Goal: Information Seeking & Learning: Learn about a topic

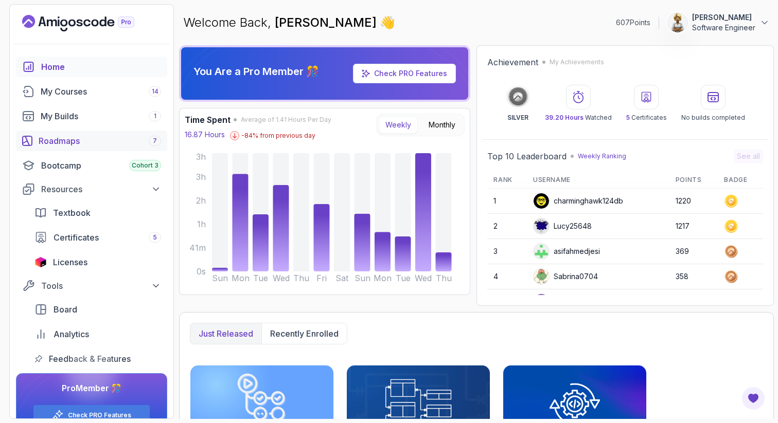
click at [61, 135] on div "Roadmaps 7" at bounding box center [100, 141] width 122 height 12
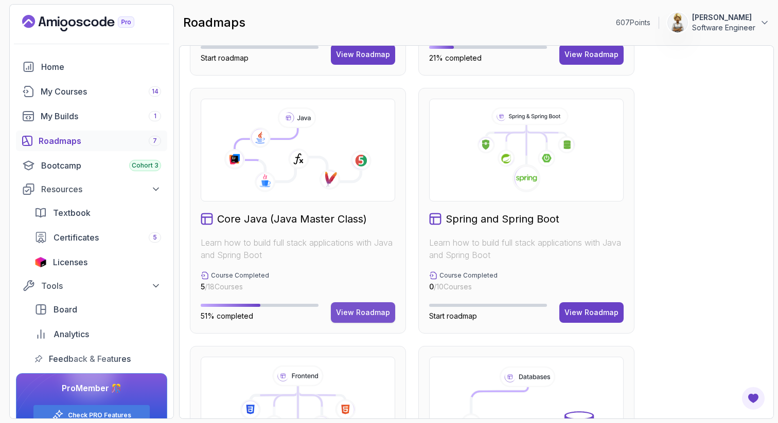
click at [351, 309] on div "View Roadmap" at bounding box center [363, 313] width 54 height 10
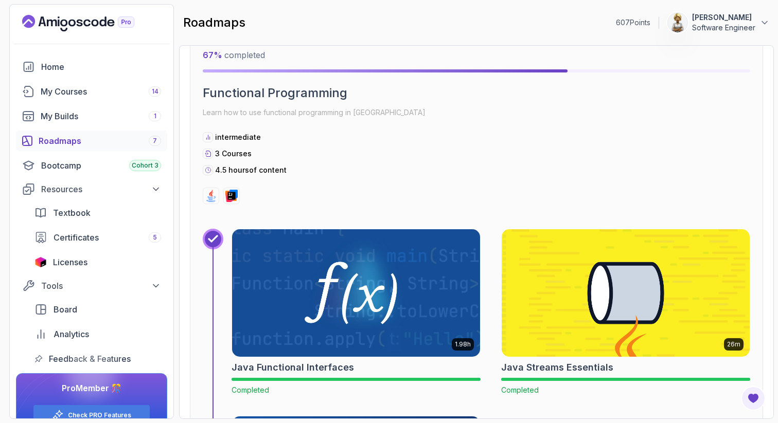
scroll to position [4363, 0]
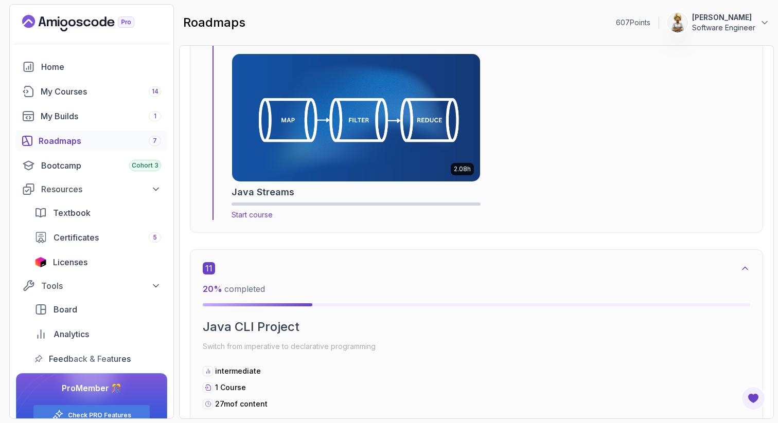
click at [368, 121] on img at bounding box center [356, 118] width 260 height 134
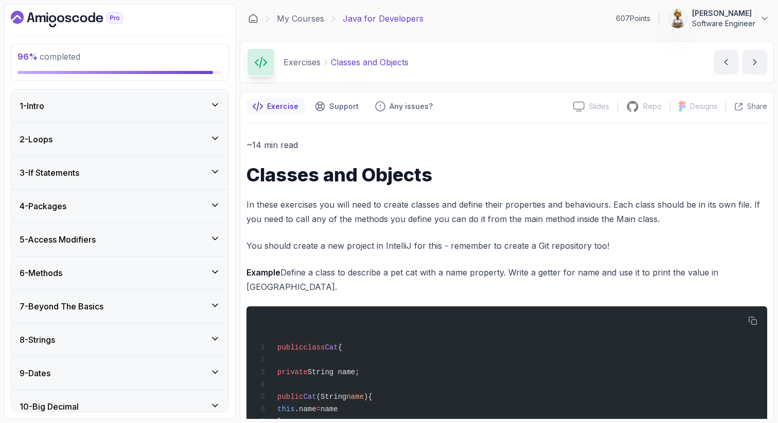
scroll to position [1307, 0]
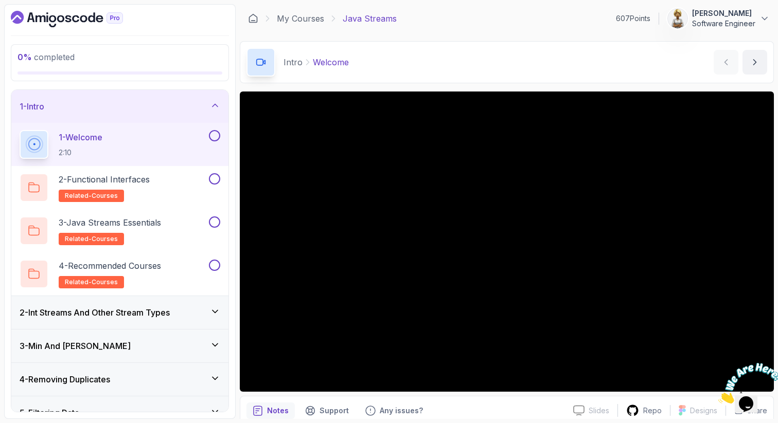
click at [168, 140] on div "1 - Welcome 2:10" at bounding box center [113, 144] width 187 height 29
click at [481, 332] on div at bounding box center [507, 242] width 534 height 300
click at [101, 139] on p "1 - Welcome" at bounding box center [81, 137] width 44 height 12
click at [106, 190] on p "related-courses" at bounding box center [91, 196] width 65 height 12
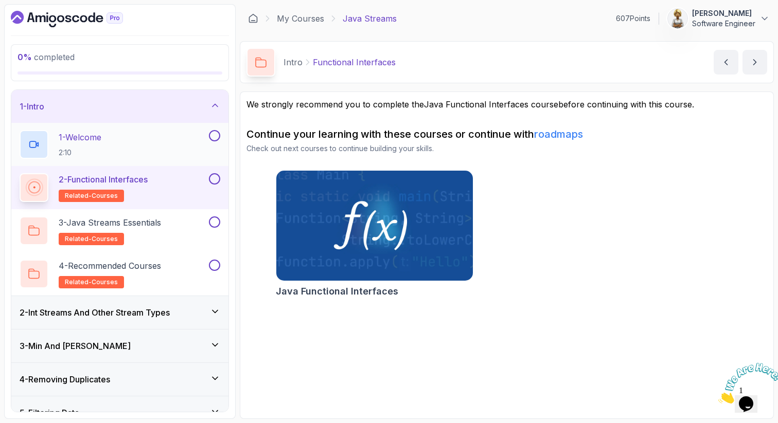
click at [112, 143] on div "1 - Welcome 2:10" at bounding box center [113, 144] width 187 height 29
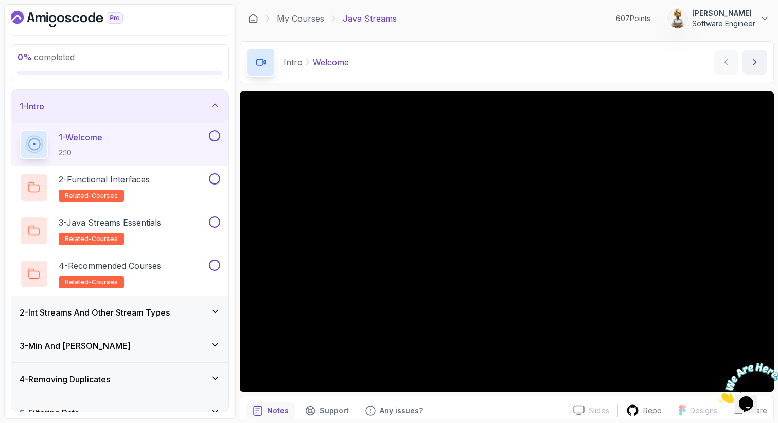
click at [612, 336] on div at bounding box center [507, 242] width 534 height 300
click at [597, 245] on div at bounding box center [507, 242] width 534 height 300
click at [221, 310] on div "2 - Int Streams And Other Stream Types" at bounding box center [119, 312] width 217 height 33
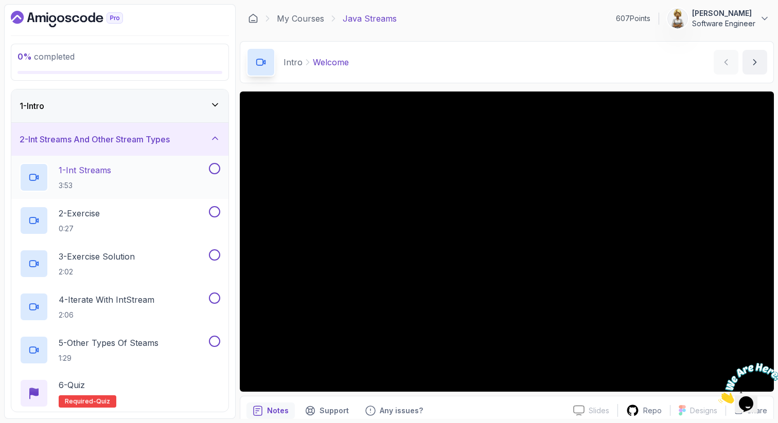
click at [163, 170] on div "1 - Int Streams 3:53" at bounding box center [113, 177] width 187 height 29
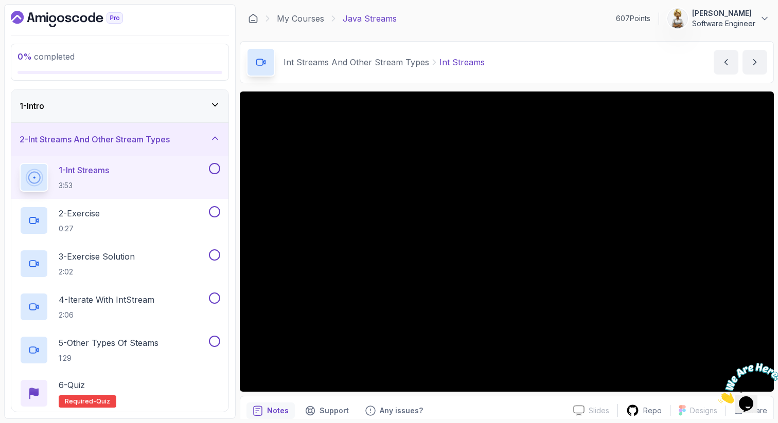
click at [217, 106] on icon at bounding box center [215, 105] width 10 height 10
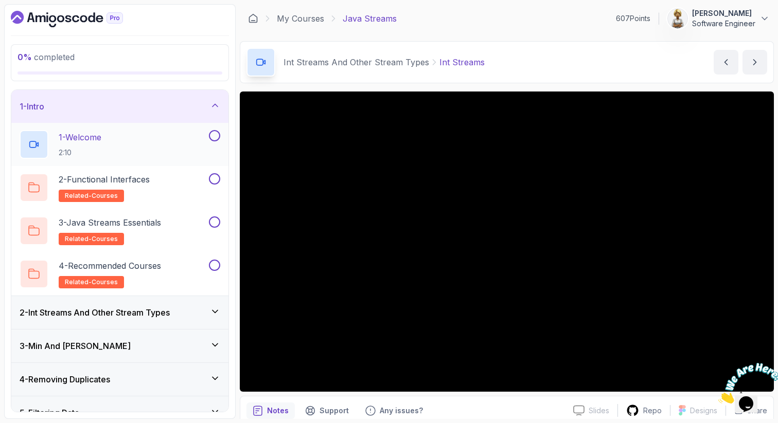
click at [158, 140] on div "1 - Welcome 2:10" at bounding box center [113, 144] width 187 height 29
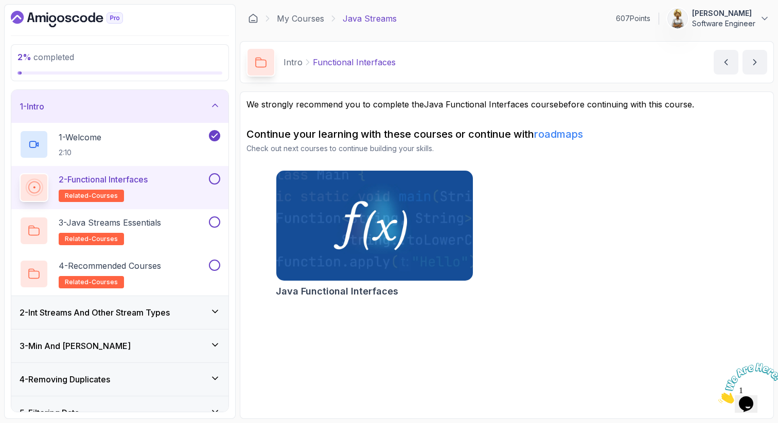
click at [219, 174] on div at bounding box center [213, 178] width 13 height 11
click at [214, 179] on button at bounding box center [214, 178] width 11 height 11
click at [178, 225] on div "3 - Java Streams Essentials related-courses" at bounding box center [113, 231] width 187 height 29
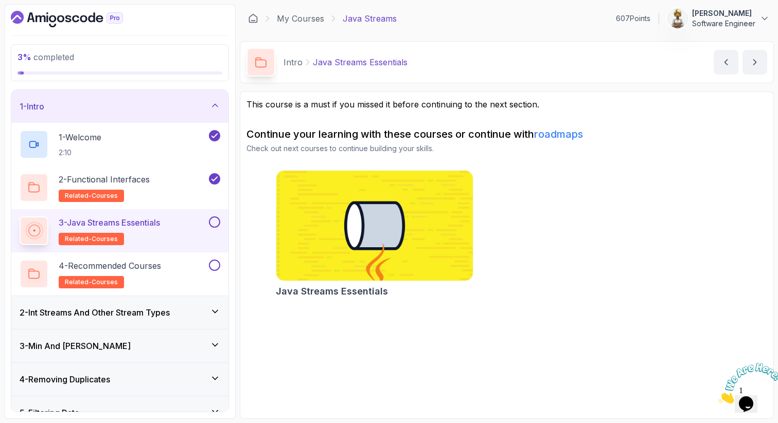
click at [215, 223] on button at bounding box center [214, 222] width 11 height 11
click at [167, 281] on div "4 - Recommended Courses related-courses" at bounding box center [113, 274] width 187 height 29
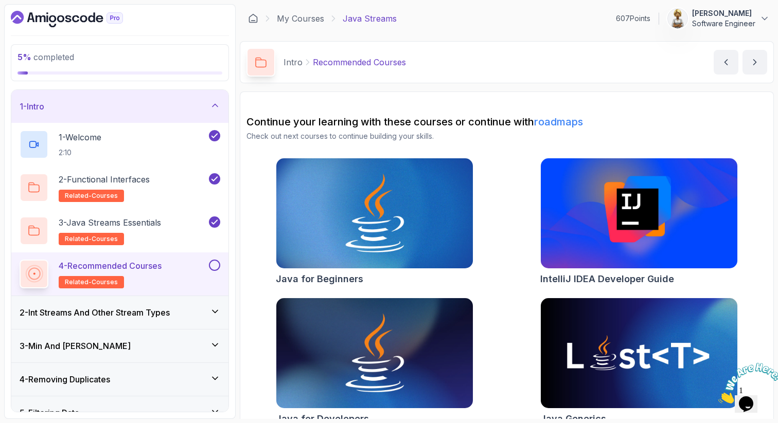
click at [508, 297] on div "Java for Beginners IntelliJ IDEA Developer Guide Java for Developers Java Gener…" at bounding box center [506, 294] width 521 height 272
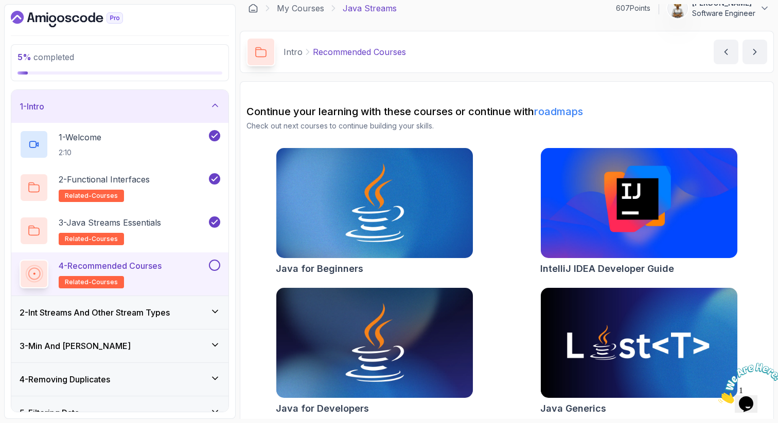
scroll to position [17, 0]
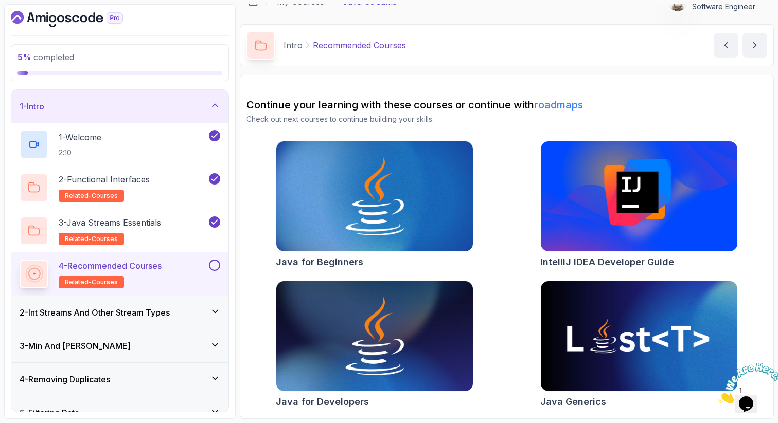
click at [217, 266] on button at bounding box center [214, 265] width 11 height 11
click at [217, 108] on icon at bounding box center [215, 105] width 10 height 10
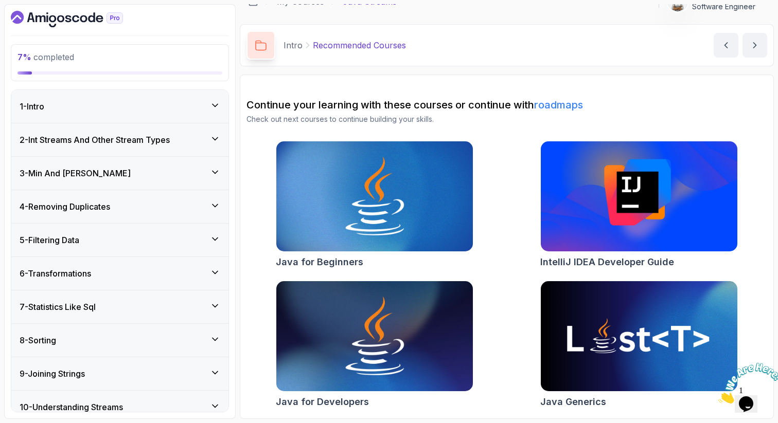
click at [170, 144] on h3 "2 - Int Streams And Other Stream Types" at bounding box center [95, 140] width 150 height 12
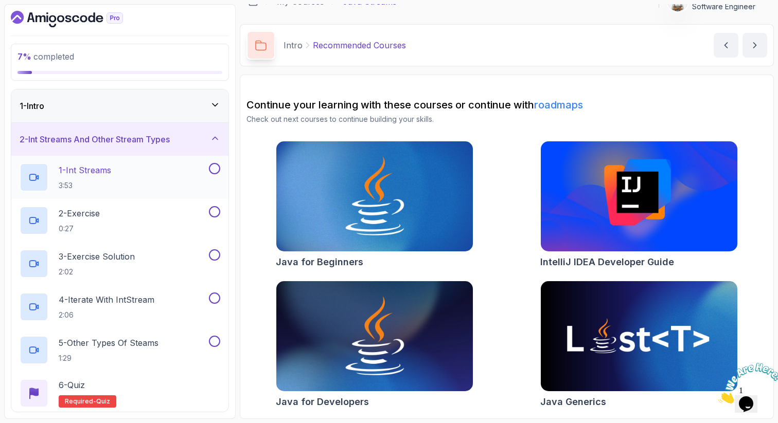
click at [161, 173] on div "1 - Int Streams 3:53" at bounding box center [113, 177] width 187 height 29
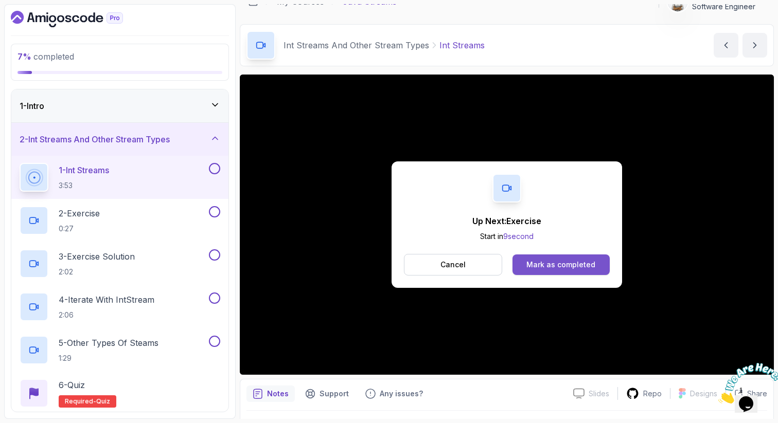
click at [523, 264] on button "Mark as completed" at bounding box center [560, 265] width 97 height 21
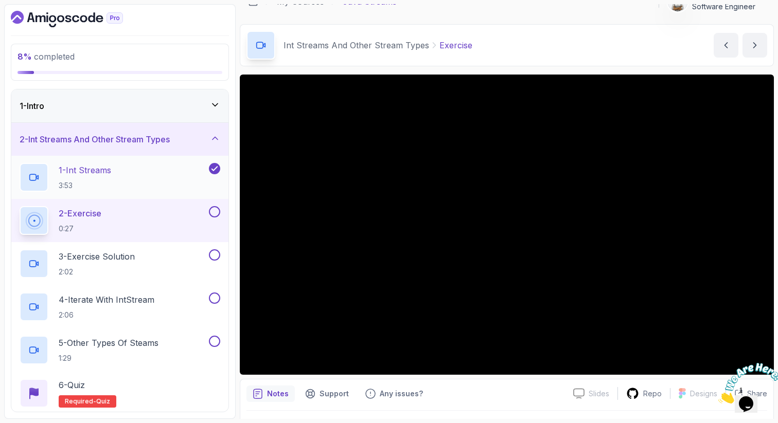
click at [149, 174] on div "1 - Int Streams 3:53" at bounding box center [113, 177] width 187 height 29
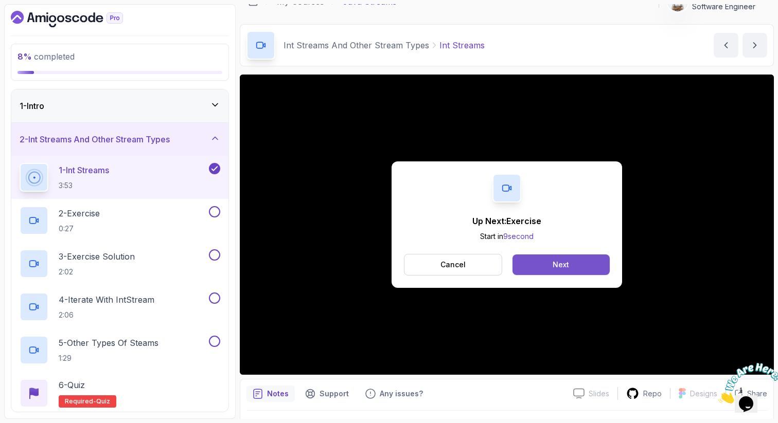
click at [552, 265] on button "Next" at bounding box center [560, 265] width 97 height 21
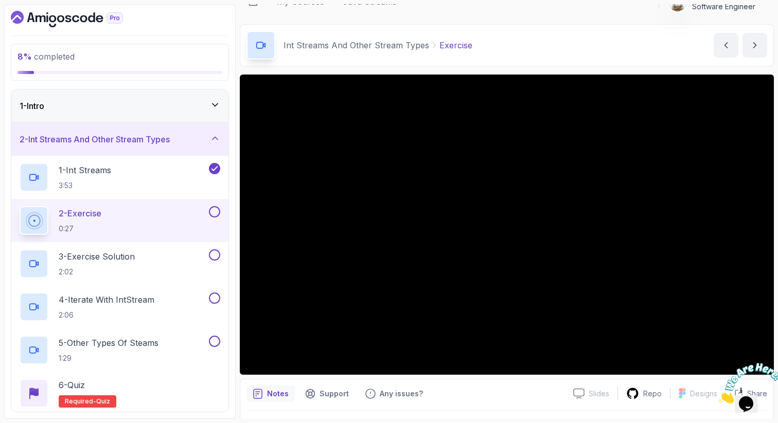
click at [313, 291] on div at bounding box center [507, 225] width 534 height 300
click at [153, 221] on div "2 - Exercise 0:27" at bounding box center [113, 220] width 187 height 29
click at [170, 171] on div "1 - Int Streams 3:53" at bounding box center [113, 177] width 187 height 29
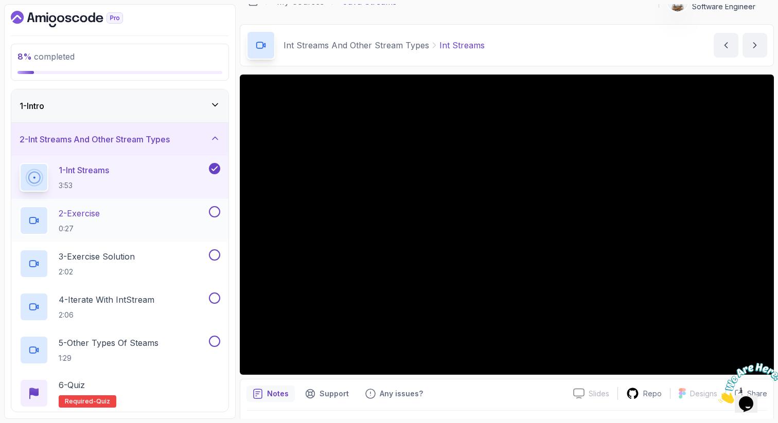
click at [145, 215] on div "2 - Exercise 0:27" at bounding box center [113, 220] width 187 height 29
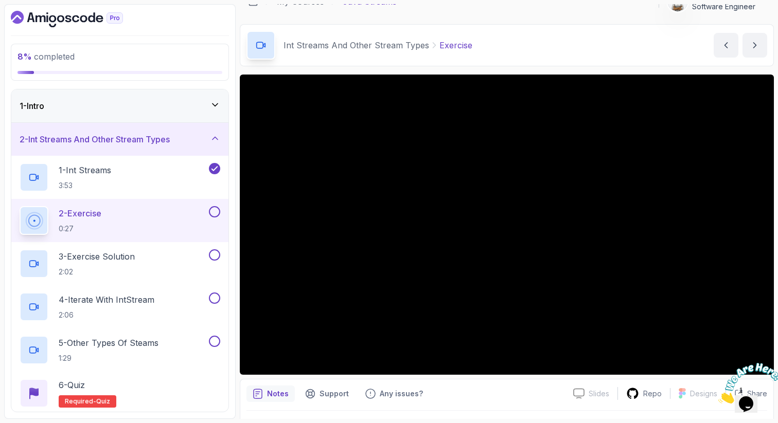
click at [217, 210] on button at bounding box center [214, 211] width 11 height 11
click at [150, 258] on div "3 - Exercise Solution 2:02" at bounding box center [113, 264] width 187 height 29
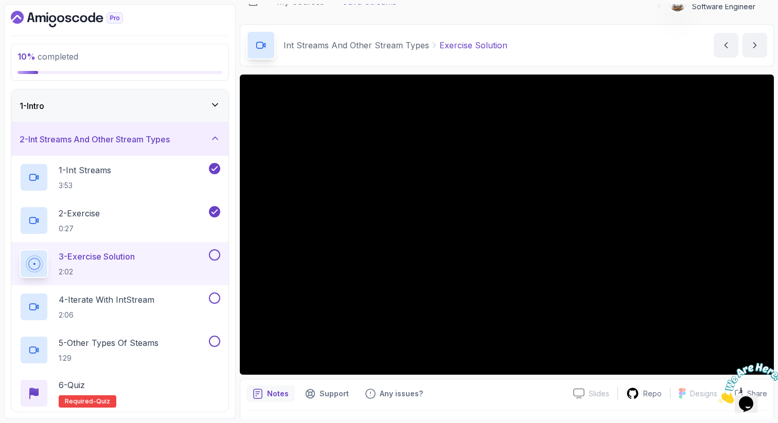
click at [202, 259] on div "3 - Exercise Solution 2:02" at bounding box center [113, 264] width 187 height 29
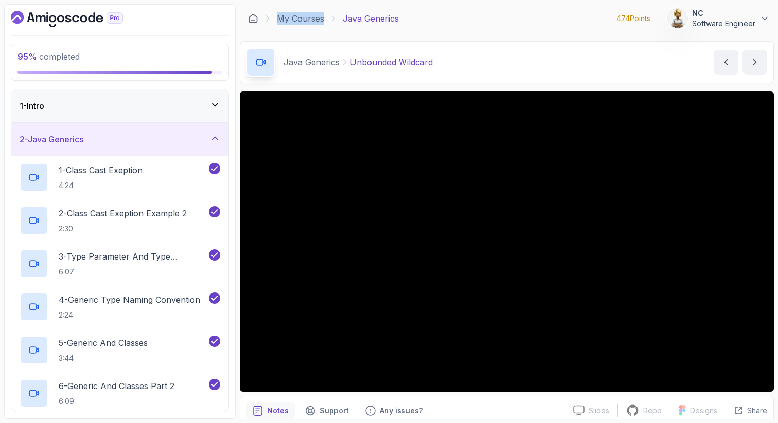
scroll to position [21, 0]
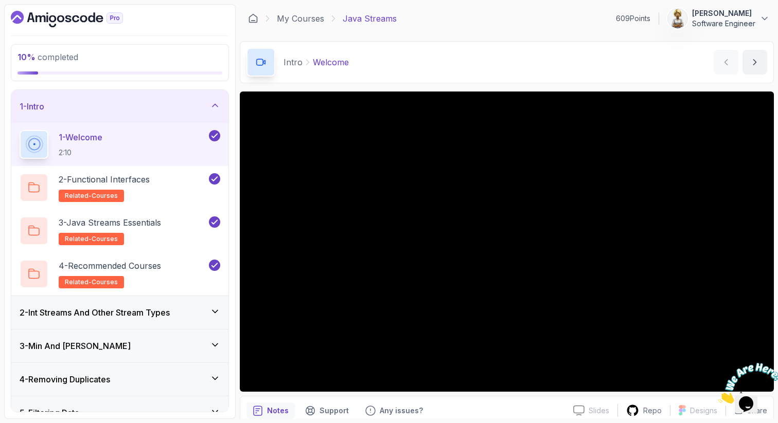
click at [217, 103] on icon at bounding box center [215, 105] width 10 height 10
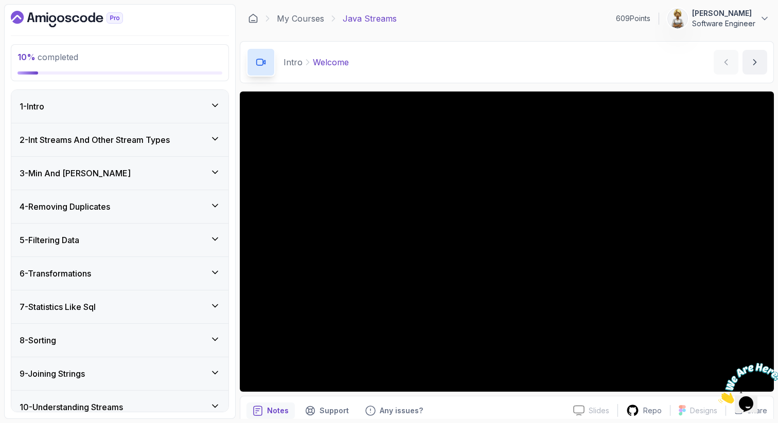
click at [213, 134] on div "2 - Int Streams And Other Stream Types" at bounding box center [120, 140] width 201 height 12
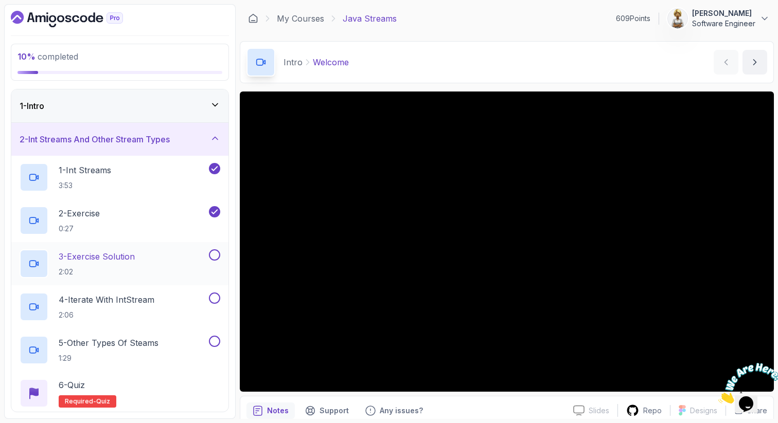
click at [159, 259] on div "3 - Exercise Solution 2:02" at bounding box center [113, 264] width 187 height 29
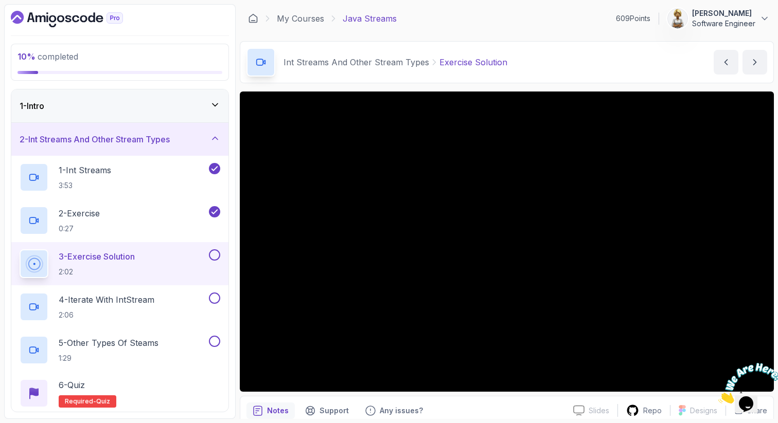
click at [164, 258] on div "3 - Exercise Solution 2:02" at bounding box center [113, 264] width 187 height 29
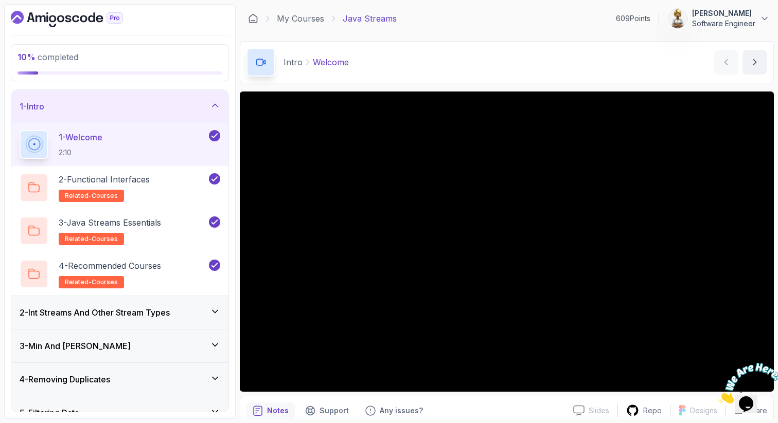
click at [215, 311] on icon at bounding box center [215, 312] width 10 height 10
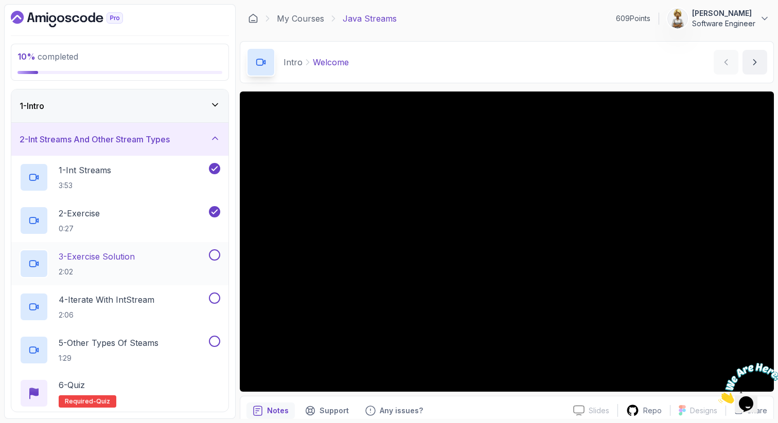
click at [165, 254] on div "3 - Exercise Solution 2:02" at bounding box center [113, 264] width 187 height 29
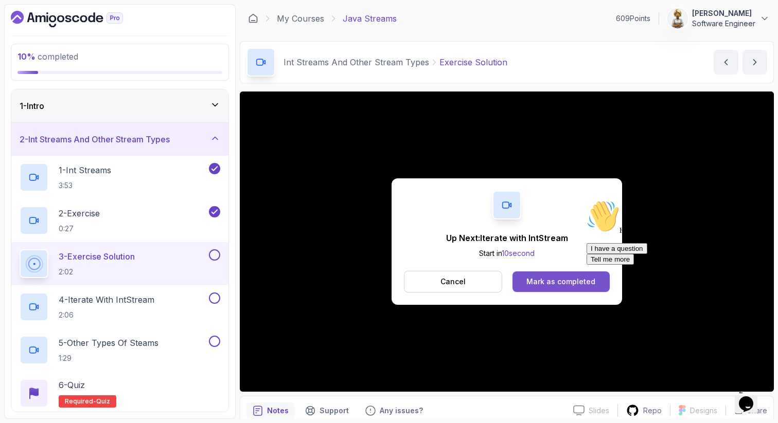
click at [558, 278] on div "Mark as completed" at bounding box center [560, 282] width 69 height 10
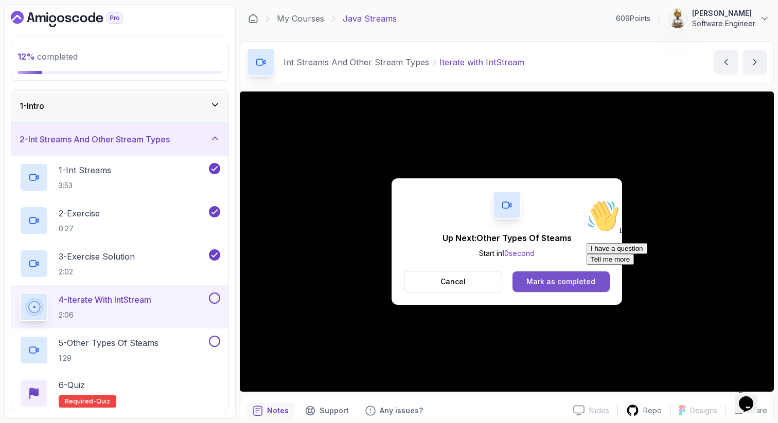
click at [539, 280] on div "Mark as completed" at bounding box center [560, 282] width 69 height 10
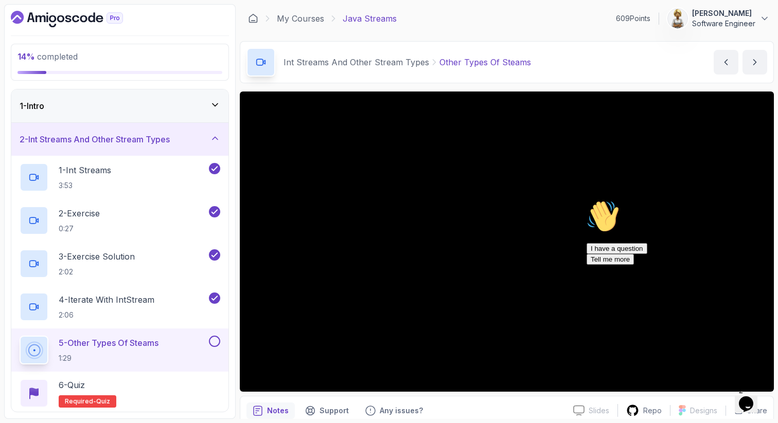
click at [586, 200] on icon "Chat attention grabber" at bounding box center [586, 200] width 0 height 0
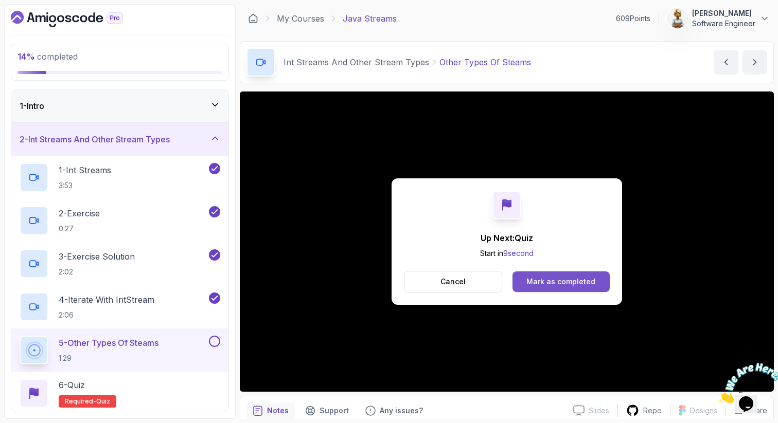
click at [568, 288] on button "Mark as completed" at bounding box center [560, 282] width 97 height 21
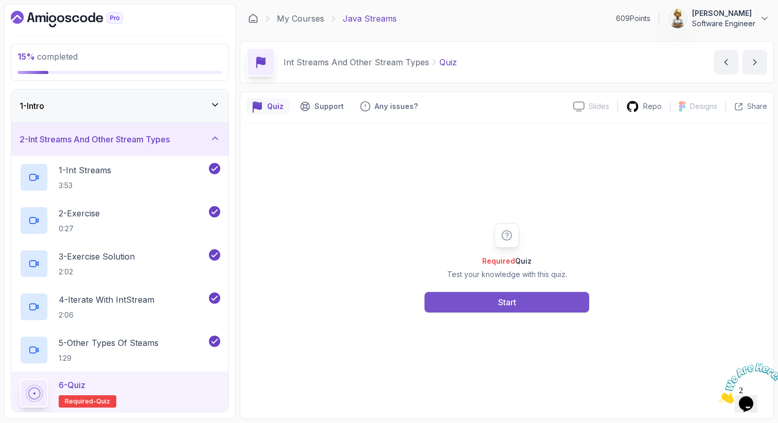
click at [476, 300] on button "Start" at bounding box center [506, 302] width 165 height 21
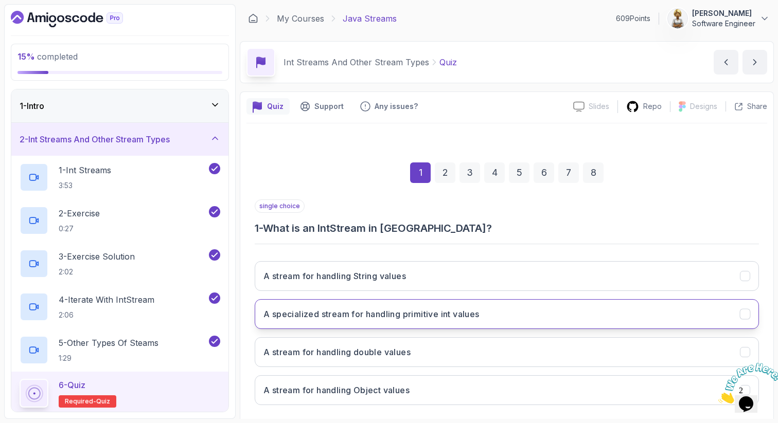
click at [467, 314] on h3 "A specialized stream for handling primitive int values" at bounding box center [371, 314] width 216 height 12
click at [718, 397] on icon "Close" at bounding box center [718, 401] width 0 height 9
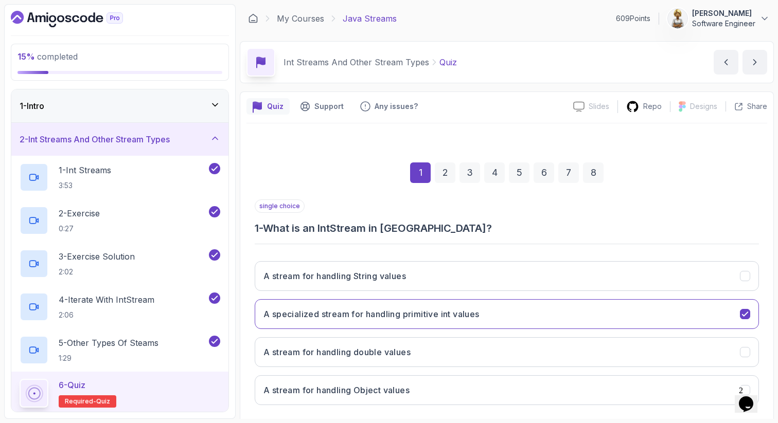
click at [775, 361] on section "15 % completed 1 - Intro 2 - Int Streams And Other Stream Types 1 - Int Streams…" at bounding box center [389, 211] width 778 height 423
click at [762, 364] on div "1 2 3 4 5 6 7 8 single choice 1 - What is an IntStream in [GEOGRAPHIC_DATA]? A …" at bounding box center [506, 294] width 521 height 313
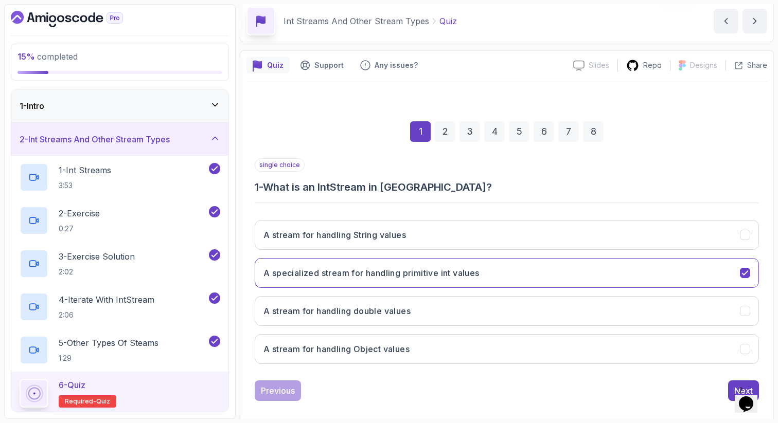
scroll to position [52, 0]
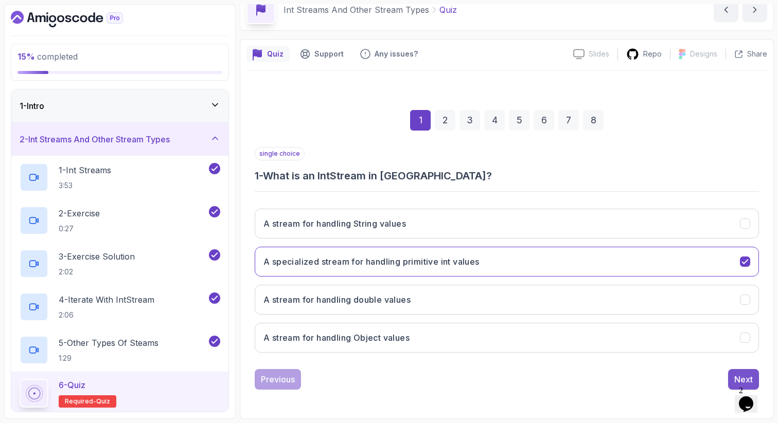
click at [747, 377] on div "Next" at bounding box center [743, 380] width 19 height 12
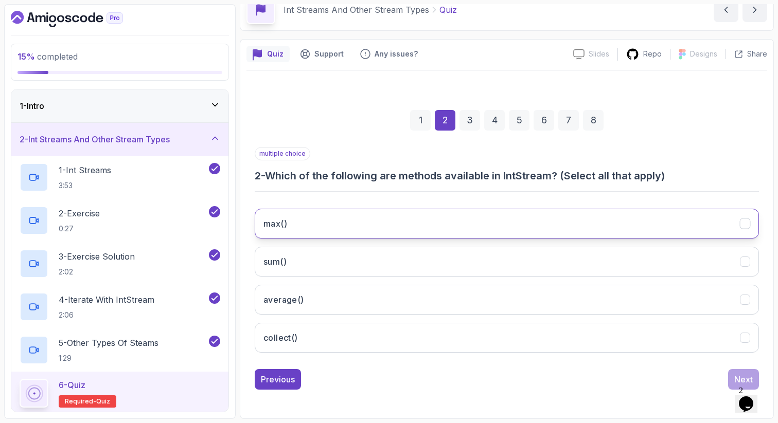
click at [425, 228] on button "max()" at bounding box center [507, 224] width 504 height 30
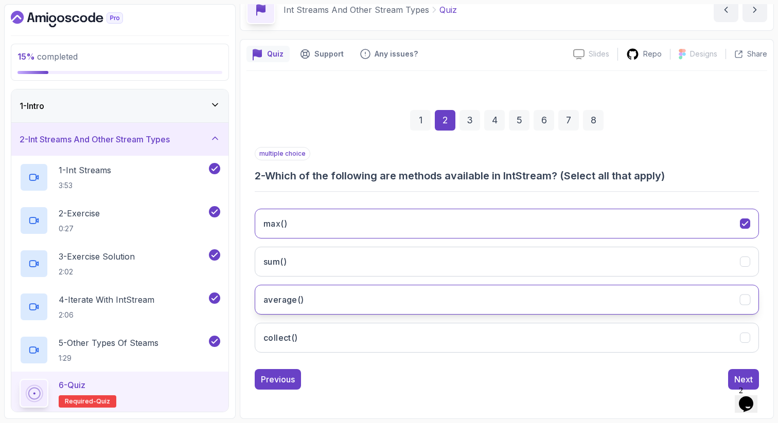
click at [396, 298] on button "average()" at bounding box center [507, 300] width 504 height 30
click at [376, 345] on button "collect()" at bounding box center [507, 338] width 504 height 30
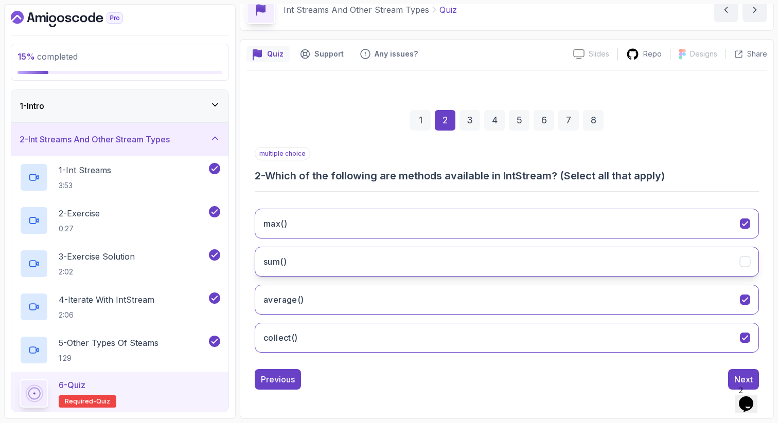
click at [394, 264] on button "sum()" at bounding box center [507, 262] width 504 height 30
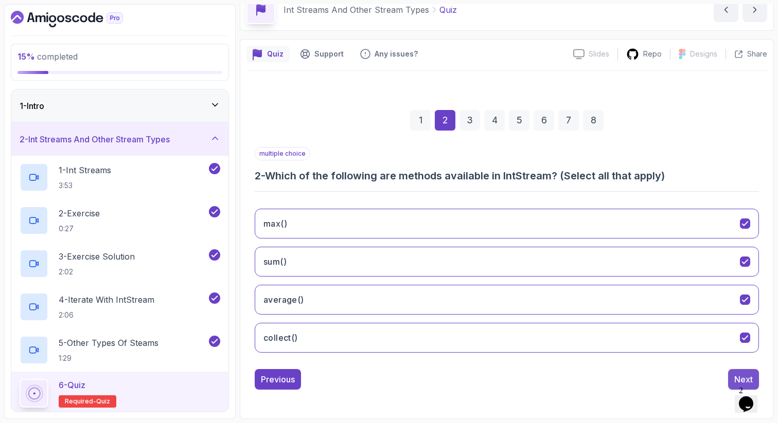
click at [738, 377] on div "Next" at bounding box center [743, 380] width 19 height 12
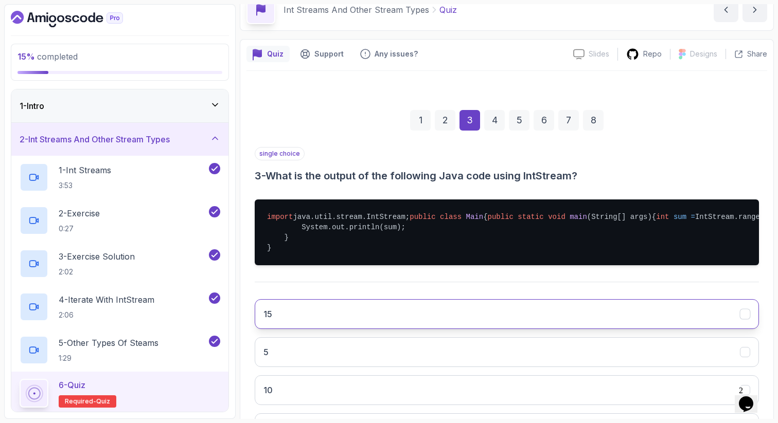
click at [726, 329] on button "15" at bounding box center [507, 314] width 504 height 30
click at [769, 352] on div "Quiz Support Any issues? Slides Slides not available Repo Designs Design not av…" at bounding box center [507, 274] width 534 height 471
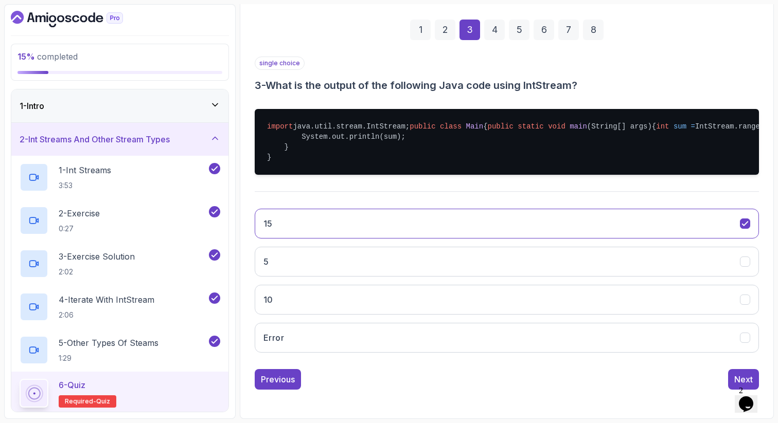
scroll to position [184, 0]
click at [750, 372] on button "Next" at bounding box center [743, 379] width 31 height 21
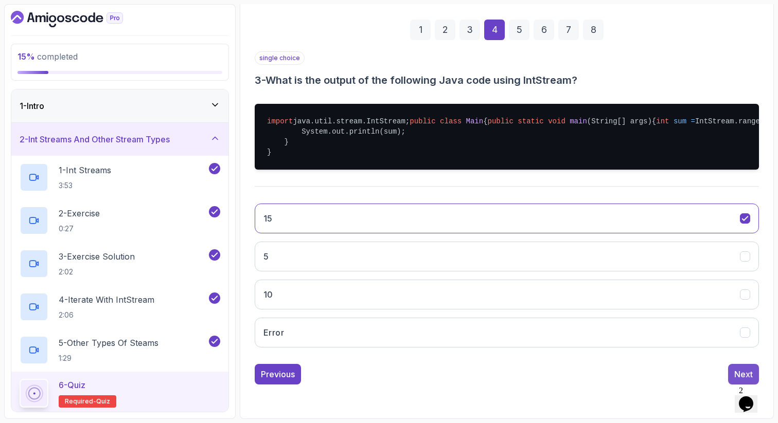
scroll to position [52, 0]
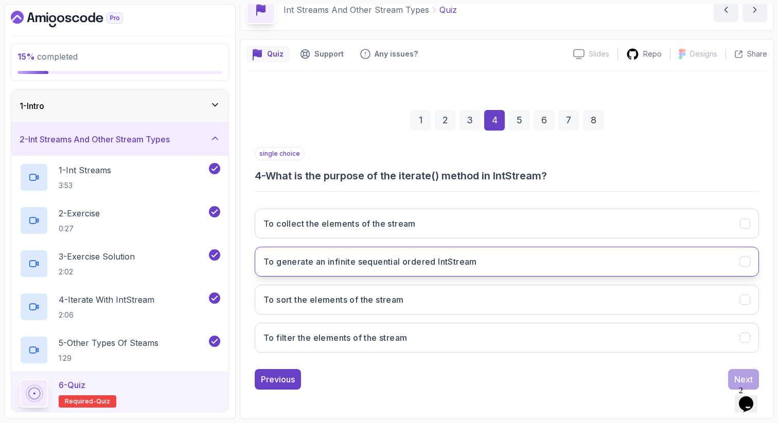
click at [329, 266] on h3 "To generate an infinite sequential ordered IntStream" at bounding box center [370, 262] width 214 height 12
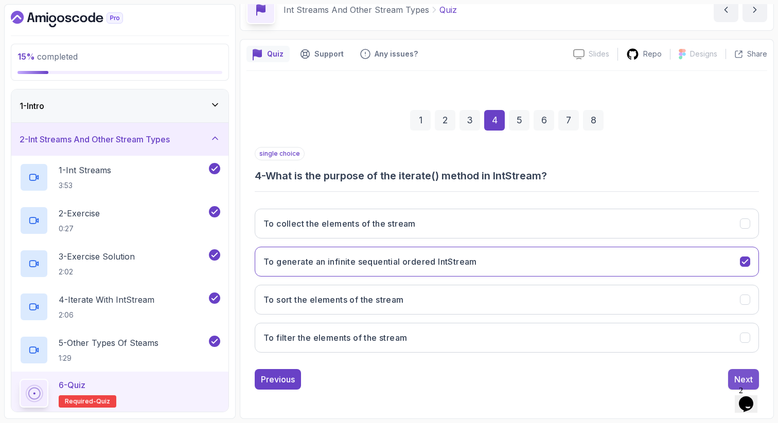
click at [737, 377] on div "Next" at bounding box center [743, 380] width 19 height 12
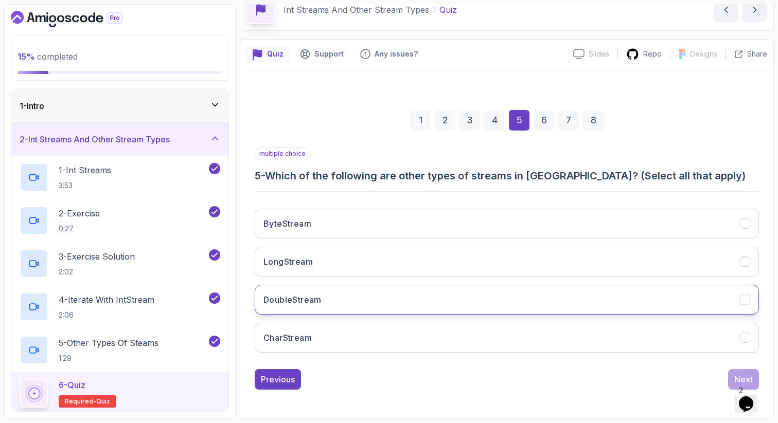
click at [295, 305] on h3 "DoubleStream" at bounding box center [292, 300] width 58 height 12
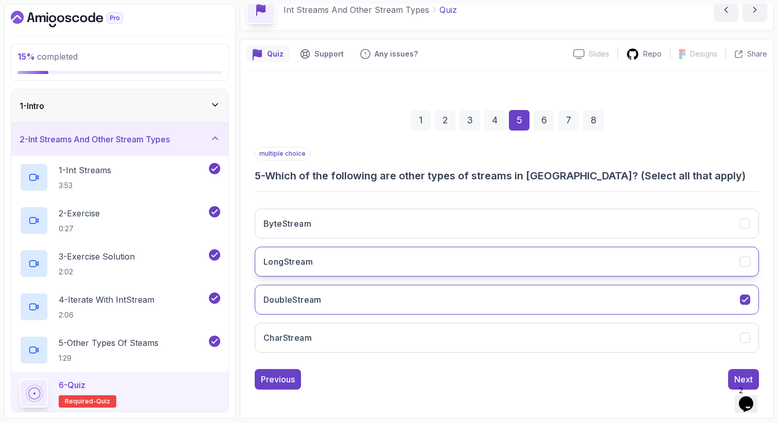
click at [283, 265] on h3 "LongStream" at bounding box center [287, 262] width 49 height 12
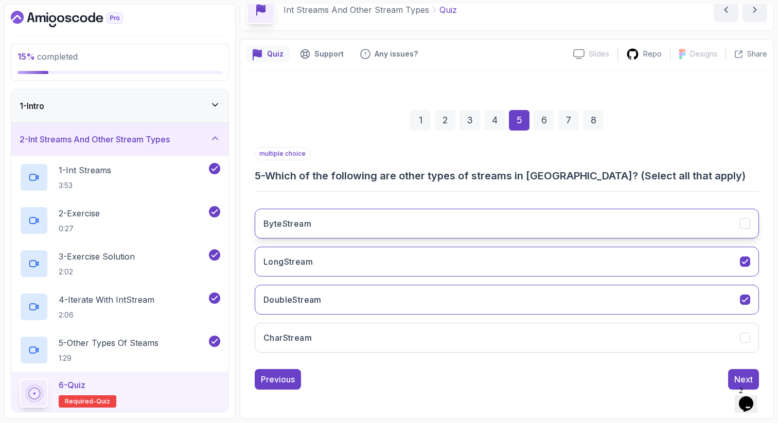
click at [284, 229] on h3 "ByteStream" at bounding box center [287, 224] width 48 height 12
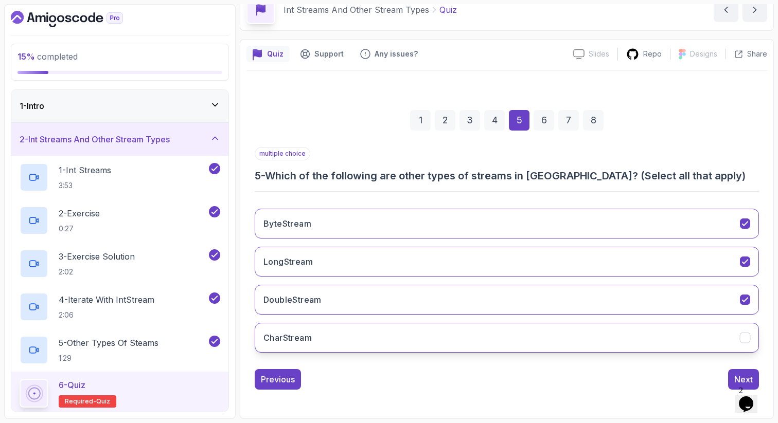
click at [299, 331] on button "CharStream" at bounding box center [507, 338] width 504 height 30
click at [429, 338] on button "CharStream" at bounding box center [507, 338] width 504 height 30
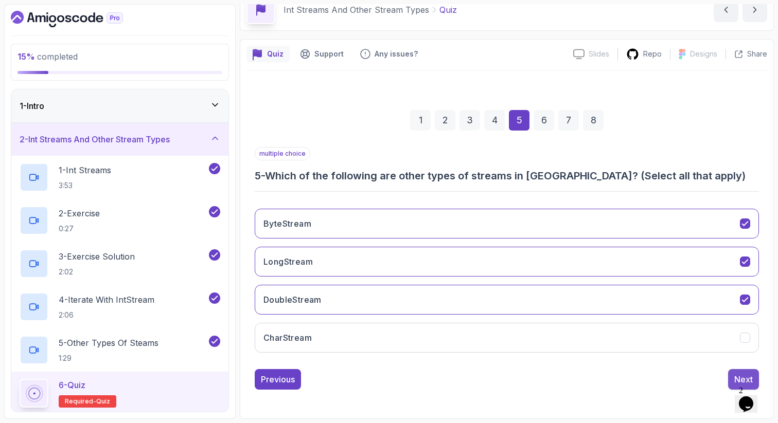
click at [736, 376] on div "Next" at bounding box center [743, 380] width 19 height 12
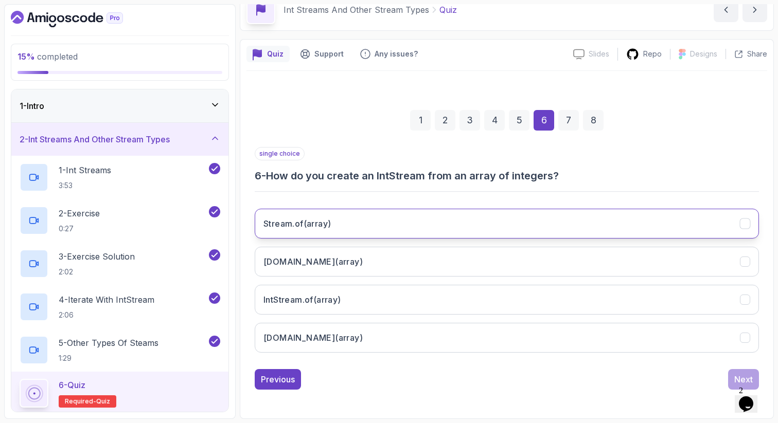
click at [330, 232] on button "Stream.of(array)" at bounding box center [507, 224] width 504 height 30
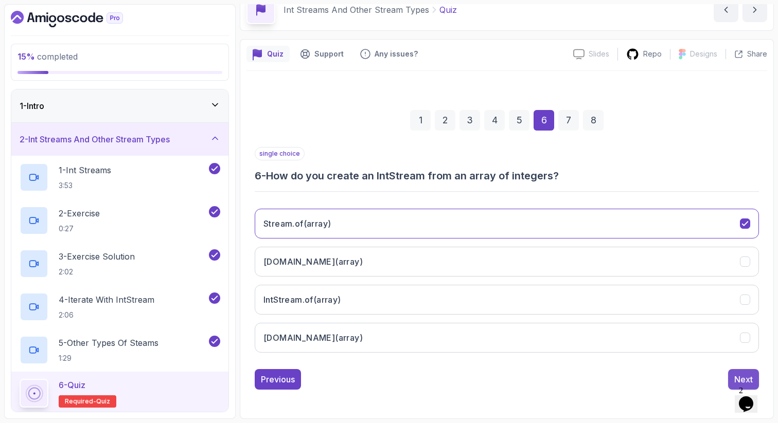
click at [750, 374] on div "Next" at bounding box center [743, 380] width 19 height 12
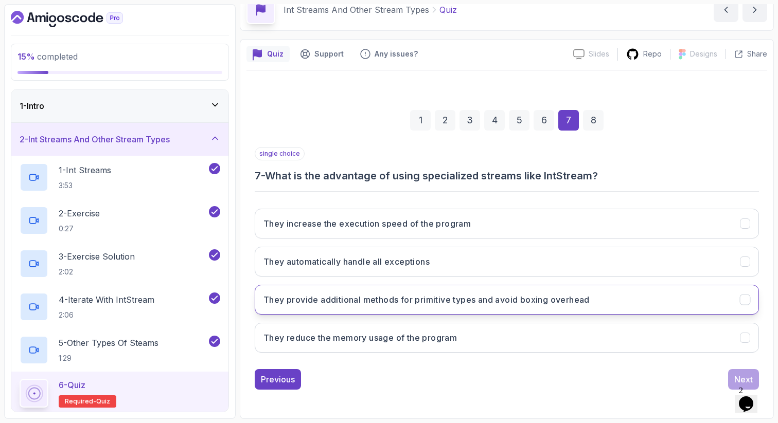
click at [669, 300] on button "They provide additional methods for primitive types and avoid boxing overhead" at bounding box center [507, 300] width 504 height 30
click at [736, 378] on div "Next" at bounding box center [743, 380] width 19 height 12
